Goal: Book appointment/travel/reservation

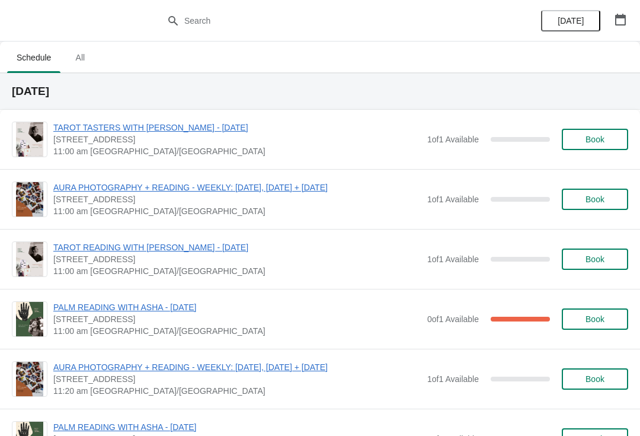
scroll to position [14, 0]
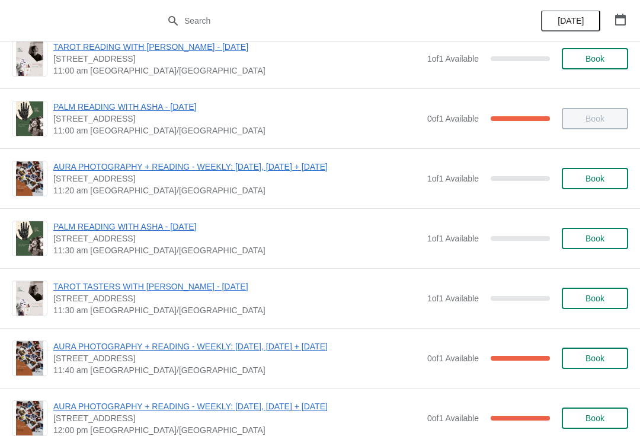
scroll to position [140, 0]
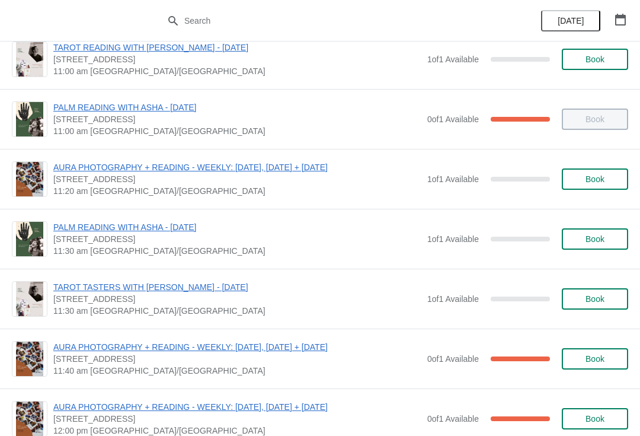
click at [592, 303] on span "Book" at bounding box center [594, 298] width 19 height 9
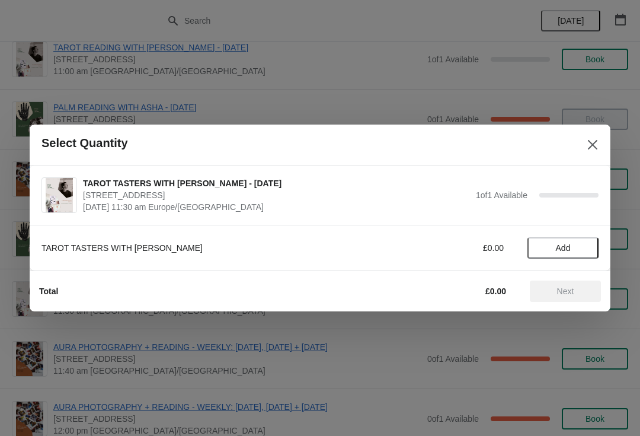
click at [563, 244] on span "Add" at bounding box center [563, 247] width 15 height 9
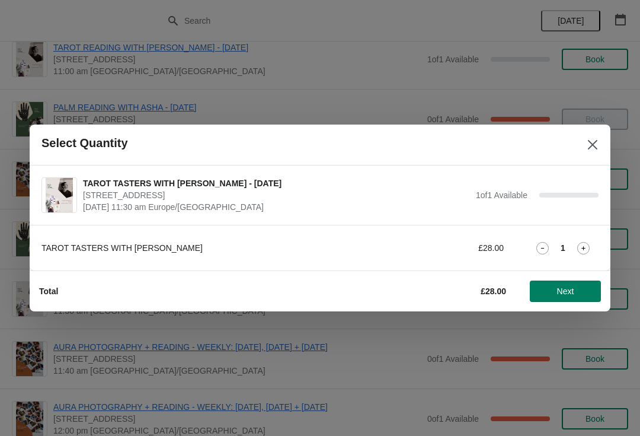
click at [562, 286] on span "Next" at bounding box center [565, 290] width 17 height 9
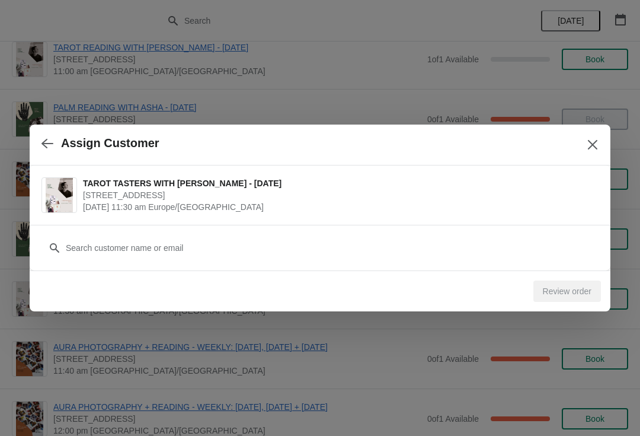
click at [531, 229] on div "Customer" at bounding box center [319, 241] width 557 height 33
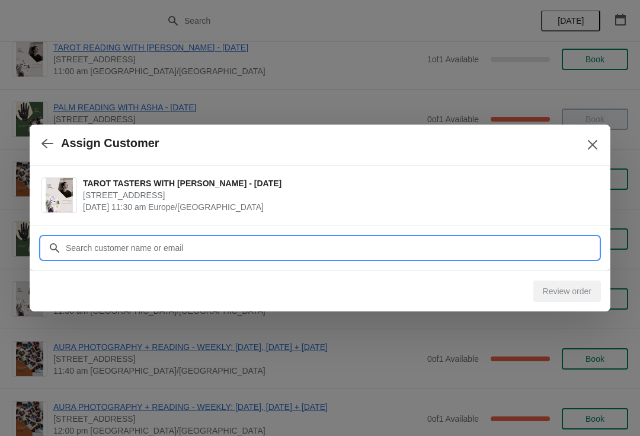
click at [535, 242] on input "Customer" at bounding box center [331, 247] width 533 height 21
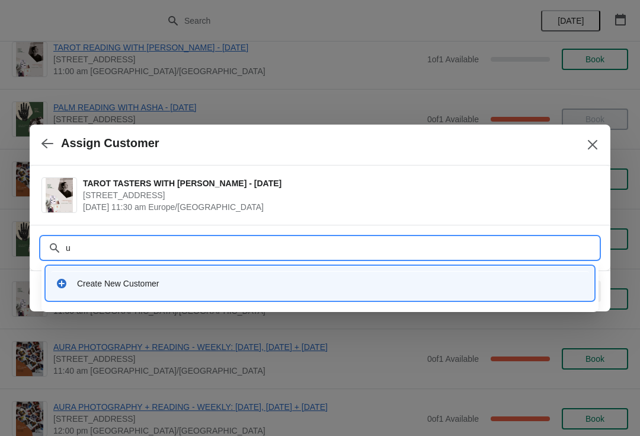
type input "us"
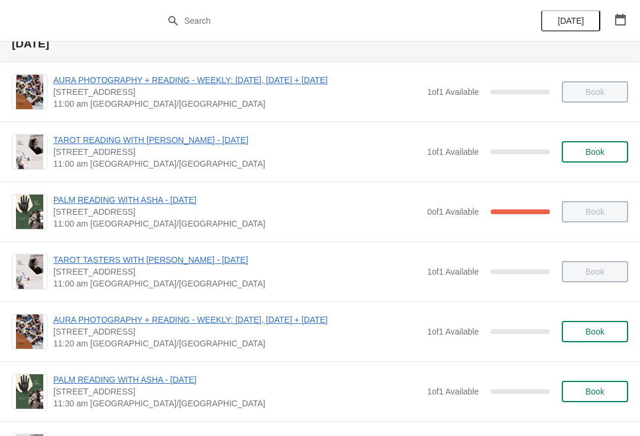
scroll to position [62, 0]
